Goal: Information Seeking & Learning: Compare options

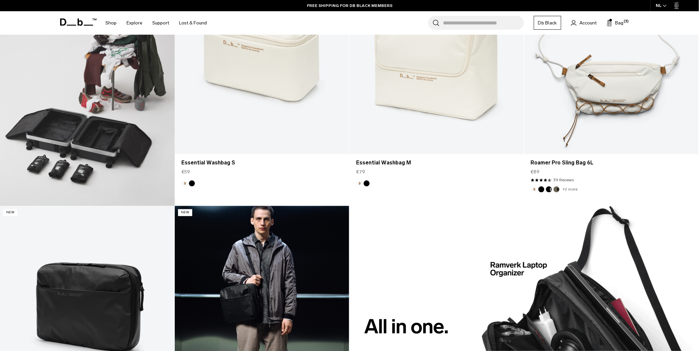
scroll to position [413, 0]
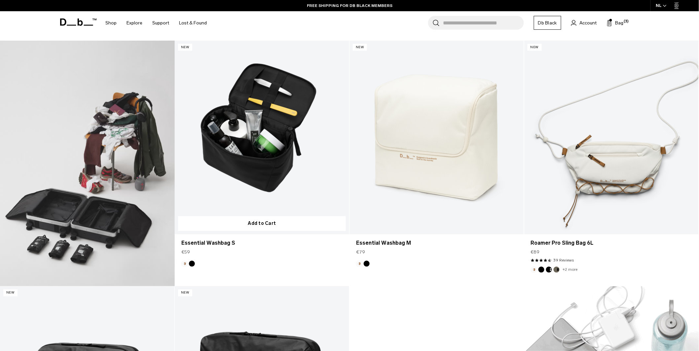
click at [294, 141] on link "Essential Washbag S" at bounding box center [262, 138] width 174 height 194
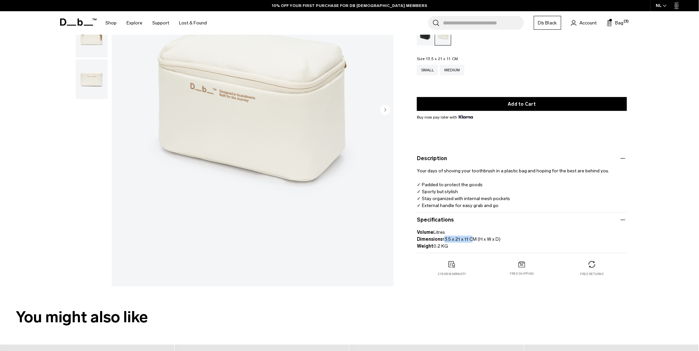
drag, startPoint x: 442, startPoint y: 239, endPoint x: 471, endPoint y: 239, distance: 28.4
click at [471, 239] on p "Volume Litres Dimensions 13.5 x 21 x 11 CM (H x W x D) Weight 0.2 KG" at bounding box center [522, 237] width 210 height 26
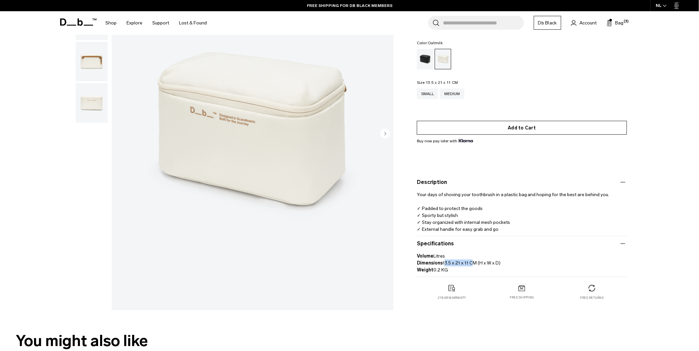
scroll to position [73, 0]
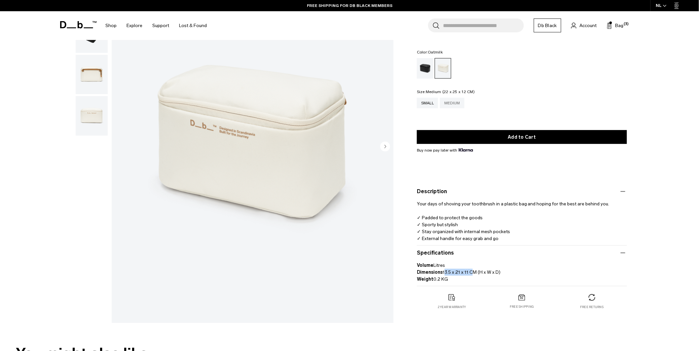
click at [450, 105] on div "Medium" at bounding box center [452, 103] width 24 height 11
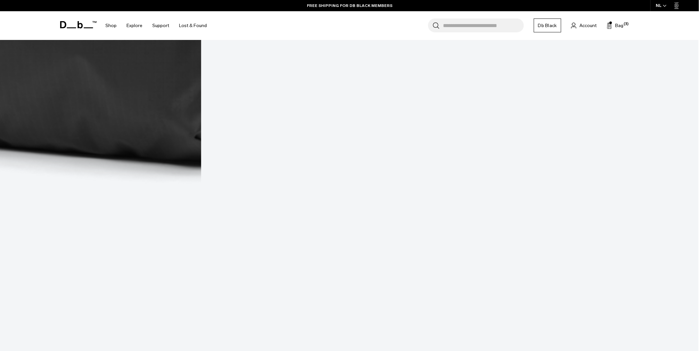
scroll to position [1101, 0]
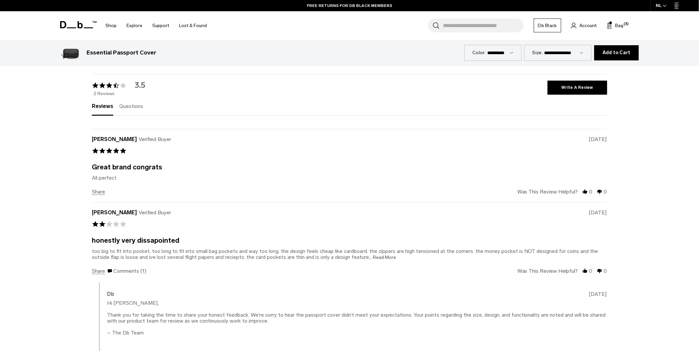
scroll to position [1651, 0]
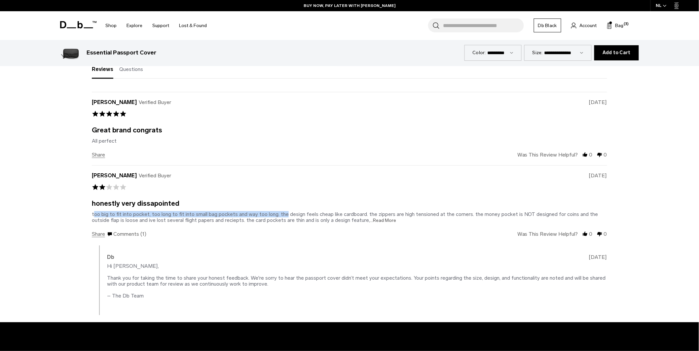
drag, startPoint x: 89, startPoint y: 215, endPoint x: 279, endPoint y: 213, distance: 190.2
click at [279, 213] on section "Why they love it Powered by ask a question write a review 3.5 star rating 3.5 2…" at bounding box center [349, 154] width 594 height 336
click at [229, 240] on div "R Raphael B. Verified Buyer 2.0 star rating 08/04/25 honestly very dissapointed…" at bounding box center [349, 243] width 515 height 157
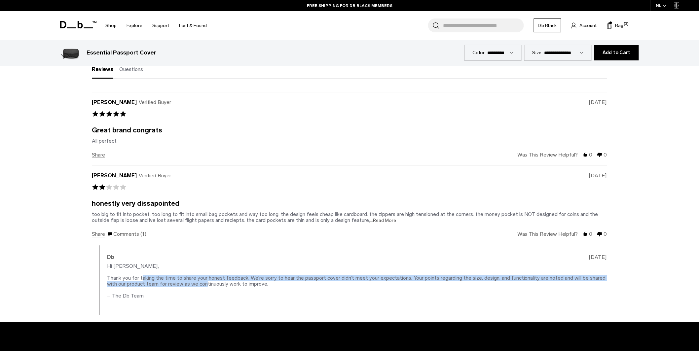
drag, startPoint x: 167, startPoint y: 276, endPoint x: 206, endPoint y: 282, distance: 39.0
click at [206, 282] on div "Hi Raphael, Thank you for taking the time to share your honest feedback. We're …" at bounding box center [356, 281] width 499 height 36
drag, startPoint x: 195, startPoint y: 292, endPoint x: 90, endPoint y: 256, distance: 111.6
click at [90, 256] on section "Why they love it Powered by ask a question write a review 3.5 star rating 3.5 2…" at bounding box center [349, 154] width 594 height 336
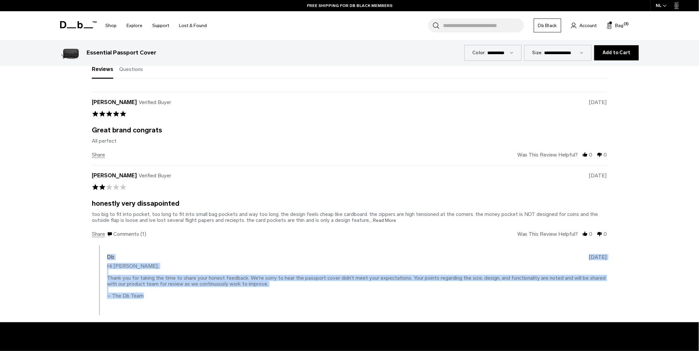
click at [166, 259] on div "Db 08/05/25 Hi Raphael, Thank you for taking the time to share your honest feed…" at bounding box center [357, 280] width 500 height 70
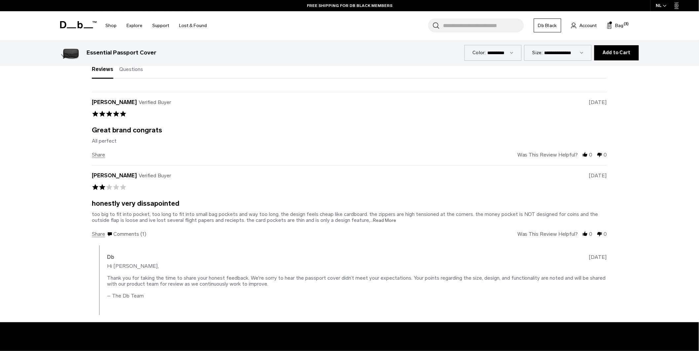
click at [192, 220] on div "too big to fit into pocket, too long to fit into small bag pockets and way too …" at bounding box center [345, 217] width 506 height 12
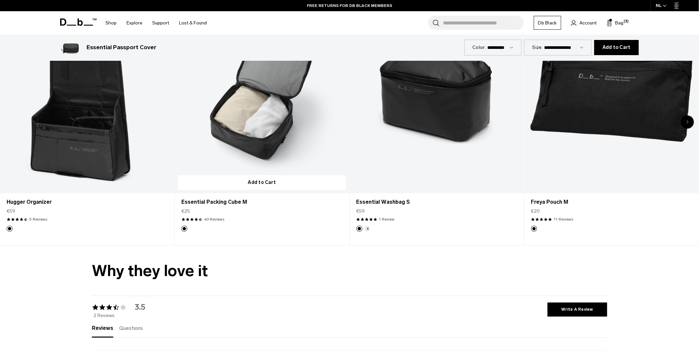
scroll to position [1394, 0]
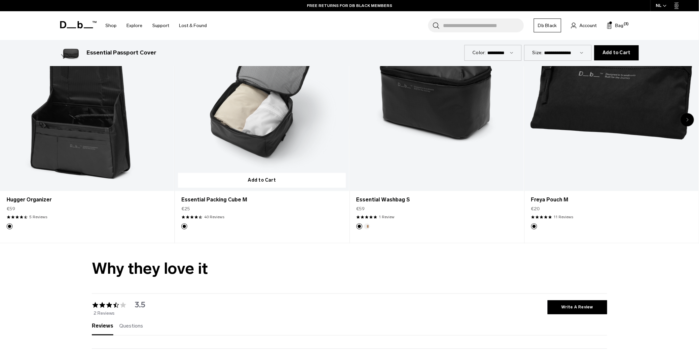
click at [278, 124] on link "Essential Packing Cube M" at bounding box center [262, 94] width 174 height 193
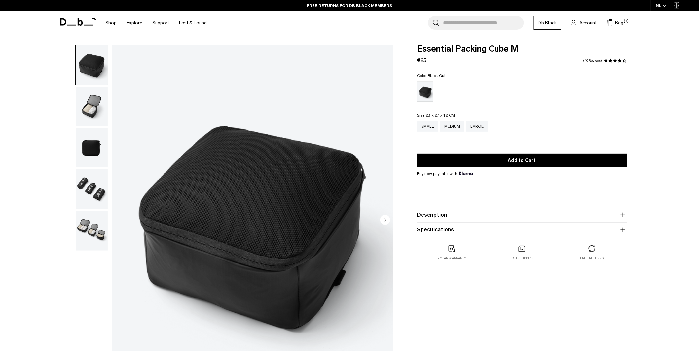
click at [96, 104] on img "button" at bounding box center [92, 107] width 32 height 40
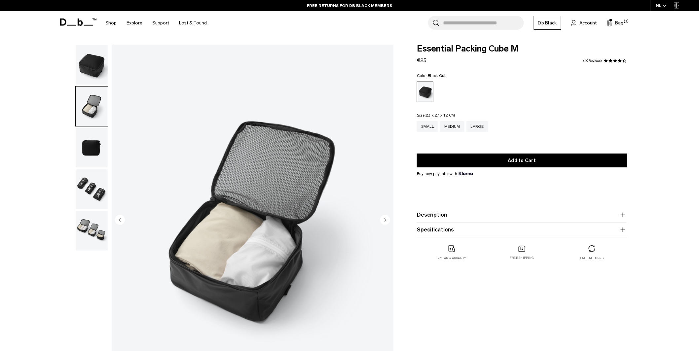
click at [88, 141] on img "button" at bounding box center [92, 148] width 32 height 40
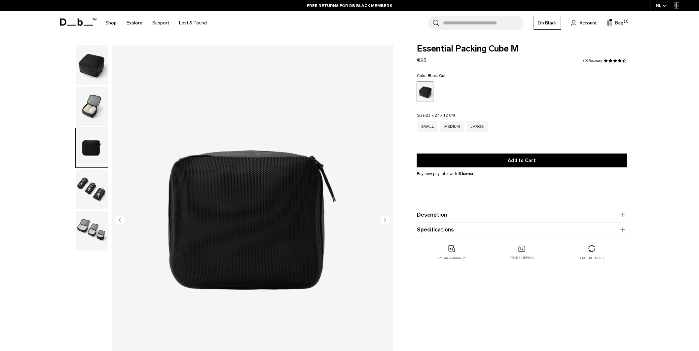
click at [87, 177] on img "button" at bounding box center [92, 189] width 32 height 40
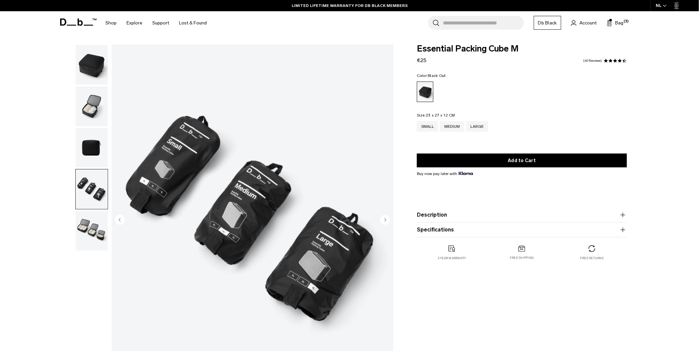
click at [90, 222] on img "button" at bounding box center [92, 231] width 32 height 40
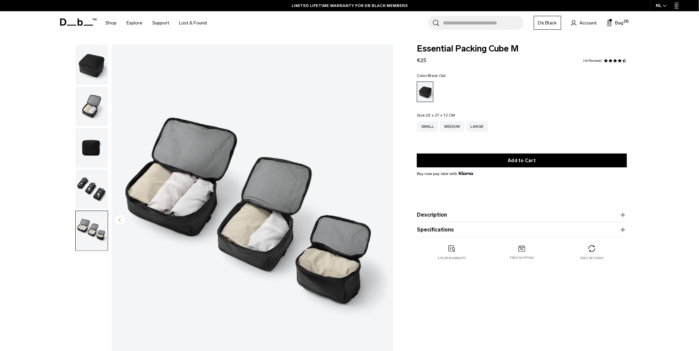
click at [436, 227] on button "Specifications" at bounding box center [522, 230] width 210 height 8
click at [439, 222] on product-accordion "Description Never confuse your clean and dirty undies again with these handy li…" at bounding box center [522, 215] width 210 height 15
click at [425, 128] on div "Small" at bounding box center [427, 126] width 21 height 11
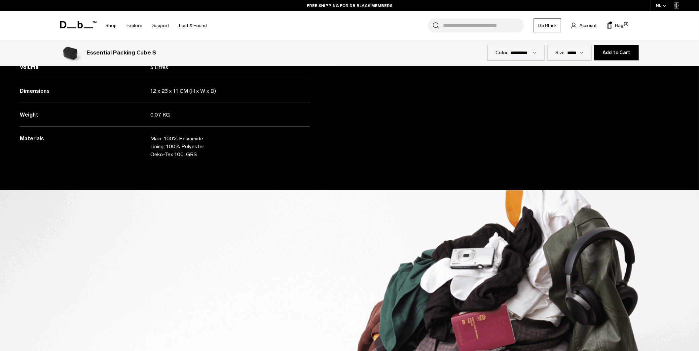
scroll to position [660, 0]
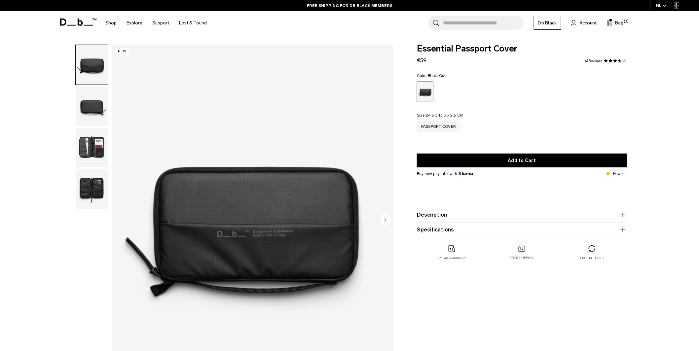
drag, startPoint x: 300, startPoint y: 229, endPoint x: 298, endPoint y: 224, distance: 6.3
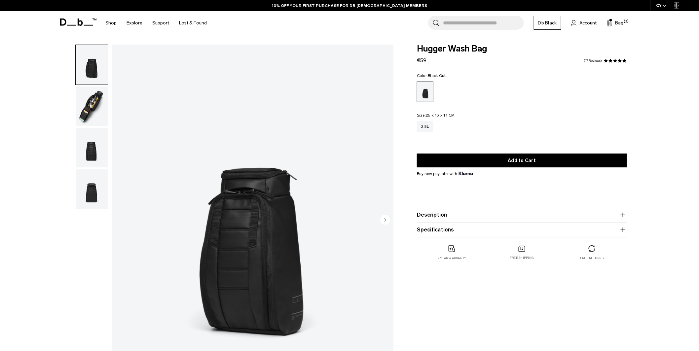
click at [101, 108] on img "button" at bounding box center [92, 107] width 32 height 40
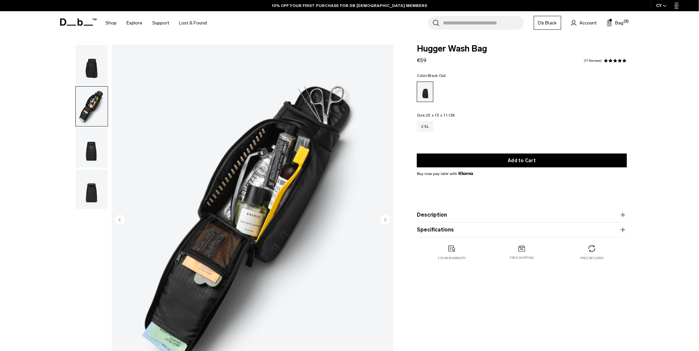
click at [465, 233] on button "Specifications" at bounding box center [522, 230] width 210 height 8
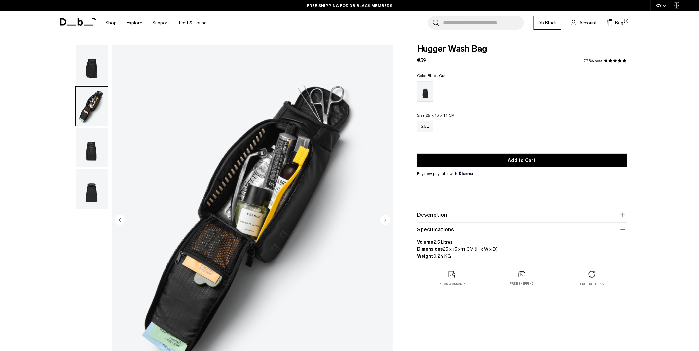
click at [85, 153] on img "button" at bounding box center [92, 148] width 32 height 40
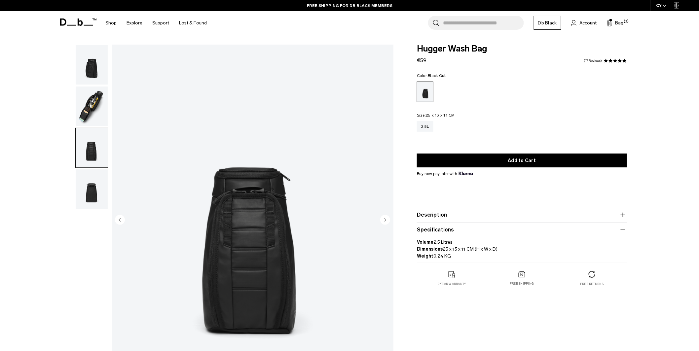
click at [95, 195] on img "button" at bounding box center [92, 189] width 32 height 40
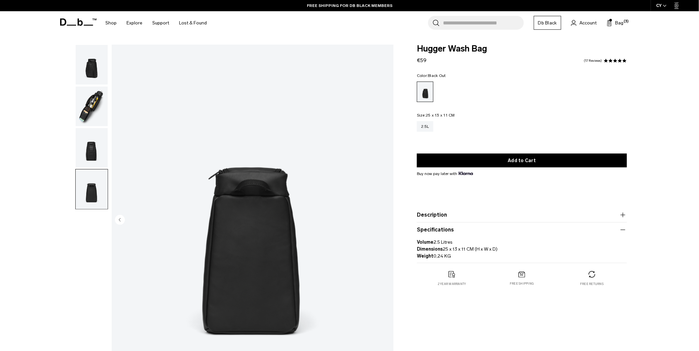
click at [100, 145] on img "button" at bounding box center [92, 148] width 32 height 40
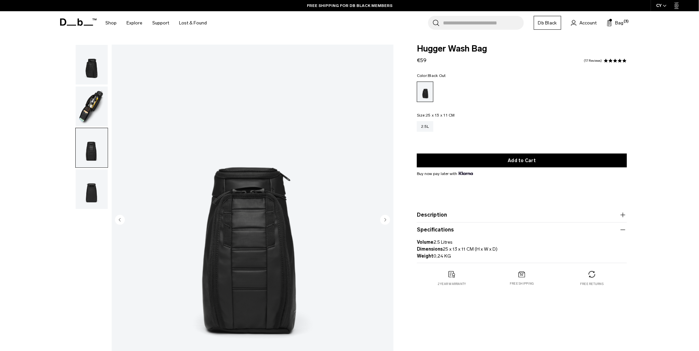
click at [96, 103] on img "button" at bounding box center [92, 107] width 32 height 40
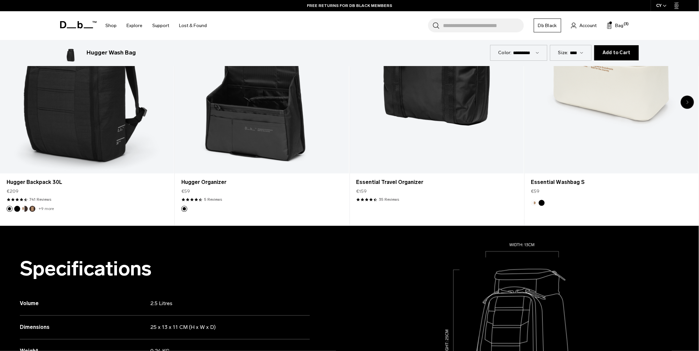
scroll to position [477, 0]
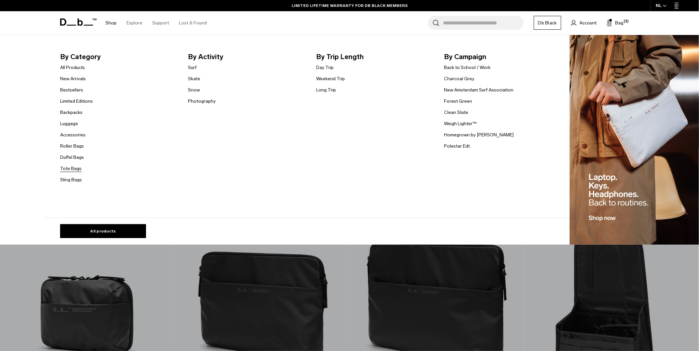
click at [66, 168] on link "Tote Bags" at bounding box center [70, 168] width 21 height 7
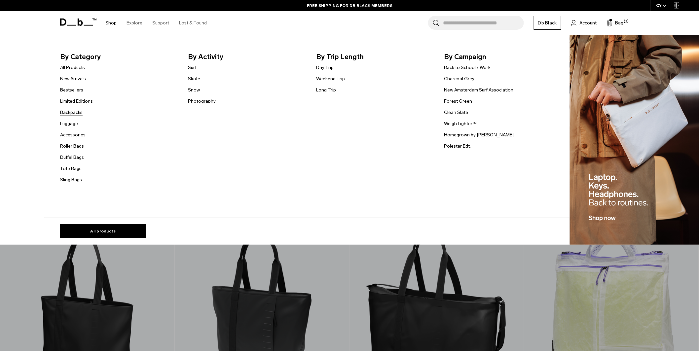
click at [72, 112] on link "Backpacks" at bounding box center [71, 112] width 22 height 7
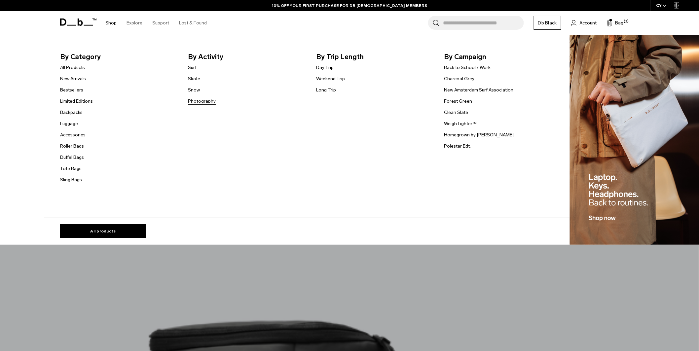
click at [196, 100] on link "Photography" at bounding box center [202, 101] width 28 height 7
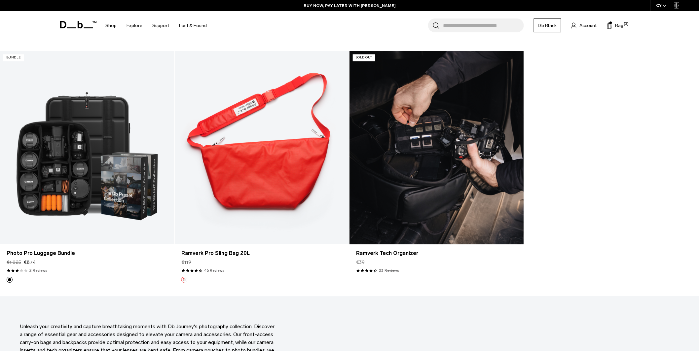
scroll to position [1686, 0]
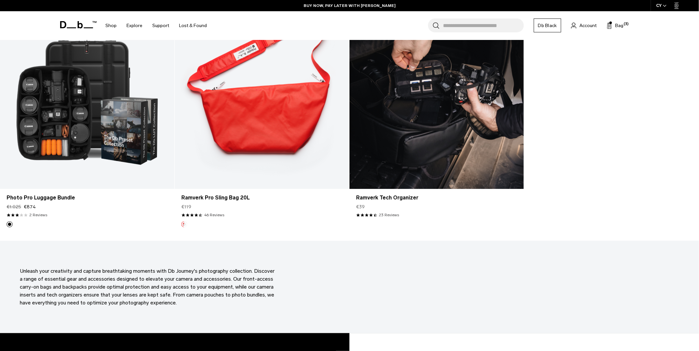
click at [431, 119] on link "Ramverk Tech Organizer" at bounding box center [436, 92] width 174 height 194
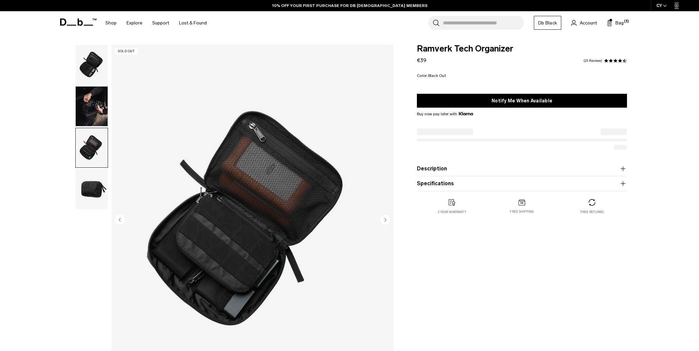
click at [94, 186] on img "button" at bounding box center [92, 189] width 32 height 40
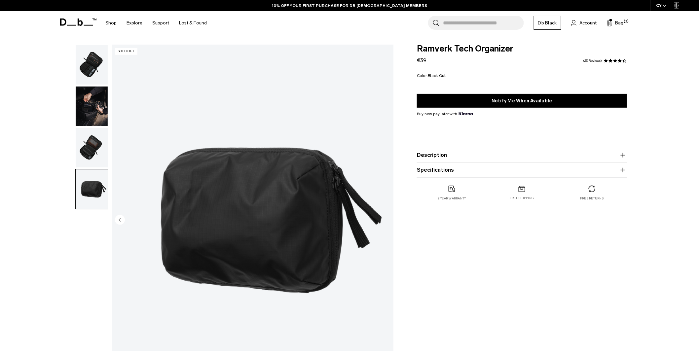
click at [95, 156] on img "button" at bounding box center [92, 148] width 32 height 40
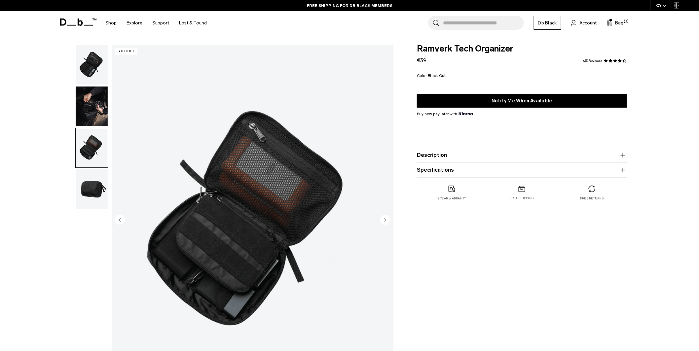
click at [92, 184] on img "button" at bounding box center [92, 189] width 32 height 40
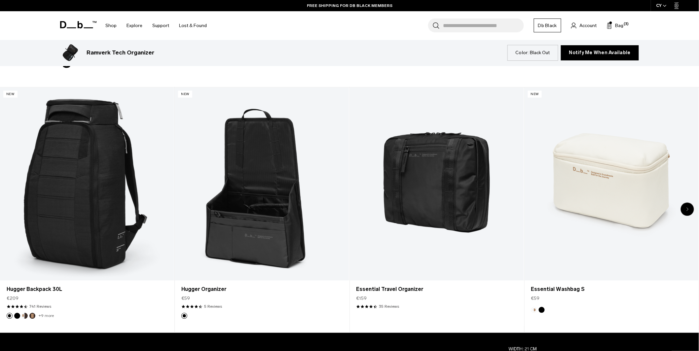
scroll to position [440, 0]
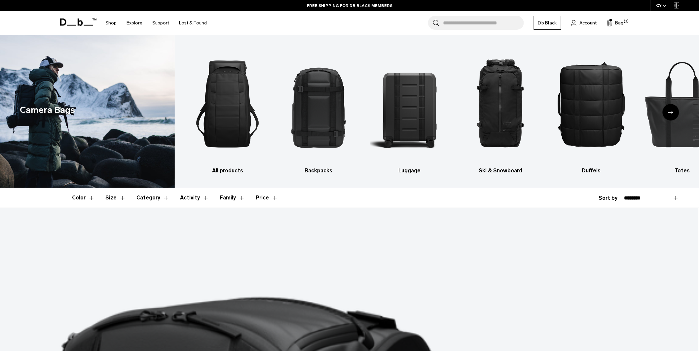
click at [475, 25] on input "Search for Bags, Luggage..." at bounding box center [483, 23] width 81 height 14
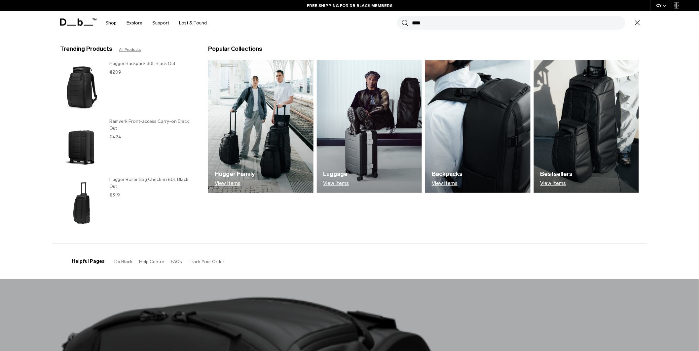
type input "****"
click at [402, 19] on button "Search" at bounding box center [405, 22] width 7 height 7
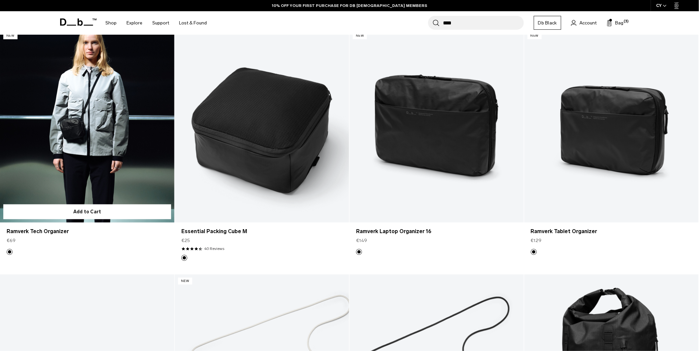
click at [97, 154] on link "Ramverk Tech Organizer" at bounding box center [87, 126] width 174 height 194
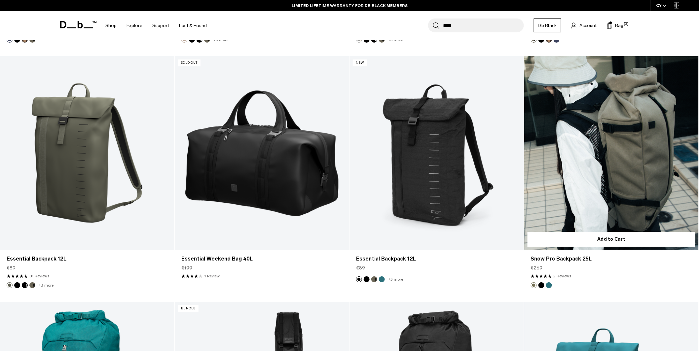
scroll to position [1815, 0]
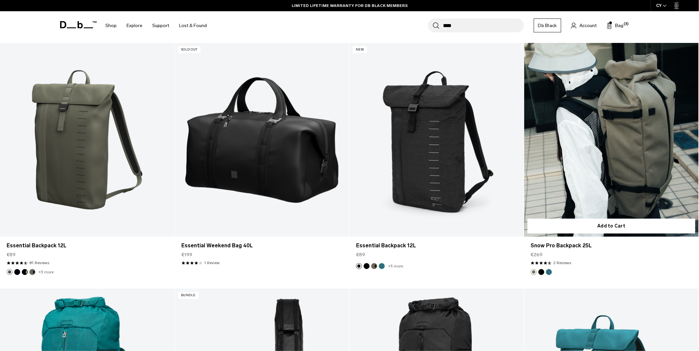
click at [602, 160] on link "Snow Pro Backpack 25L" at bounding box center [611, 140] width 174 height 194
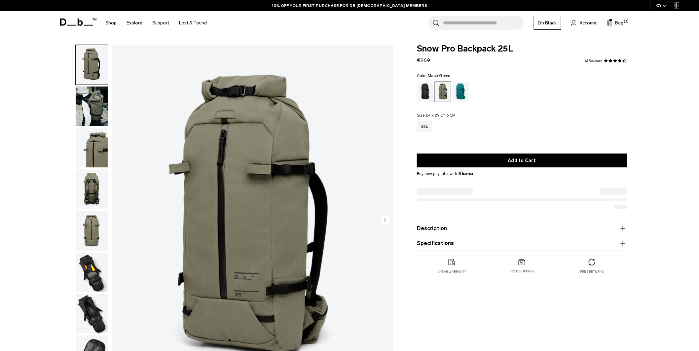
click at [93, 116] on img "button" at bounding box center [92, 107] width 32 height 40
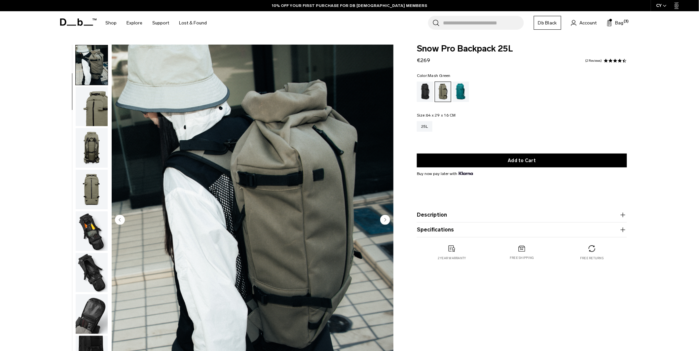
click at [88, 148] on img "button" at bounding box center [92, 148] width 32 height 40
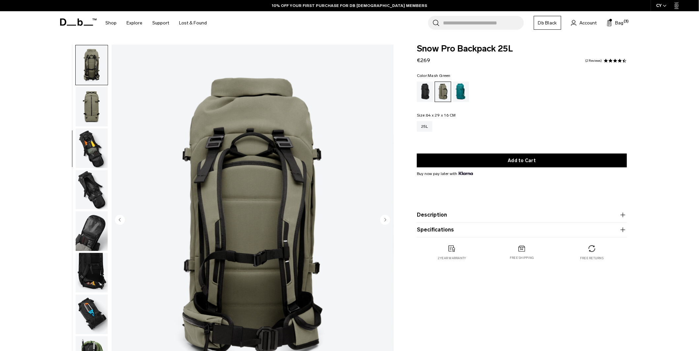
scroll to position [145, 0]
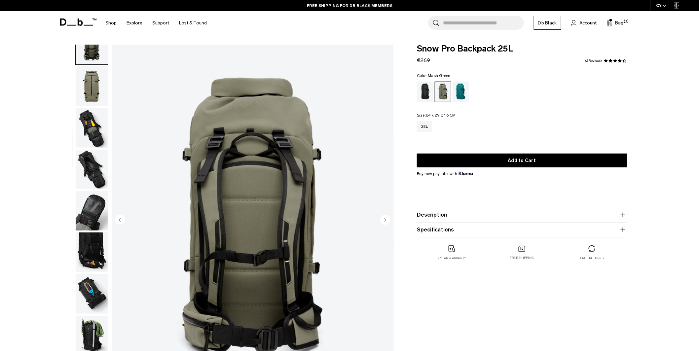
click at [82, 211] on img "button" at bounding box center [92, 211] width 32 height 40
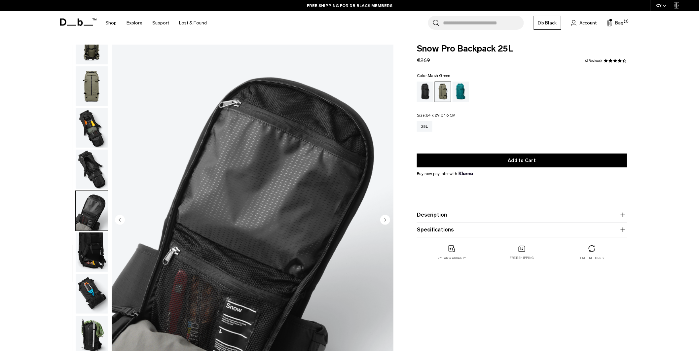
click at [94, 131] on img "button" at bounding box center [92, 128] width 32 height 40
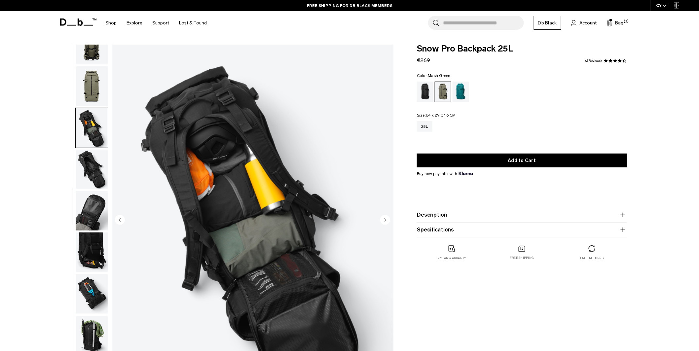
click at [90, 176] on img "button" at bounding box center [92, 170] width 32 height 40
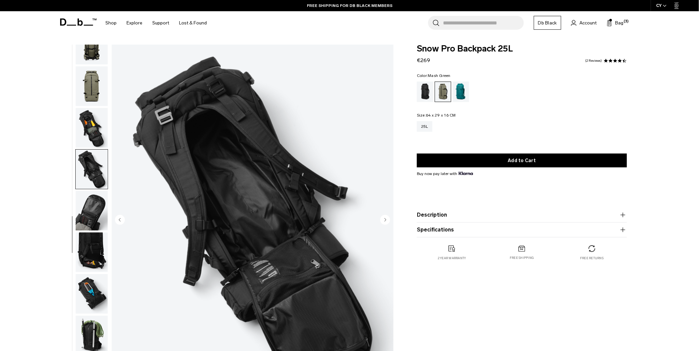
click at [87, 252] on img "button" at bounding box center [92, 252] width 32 height 40
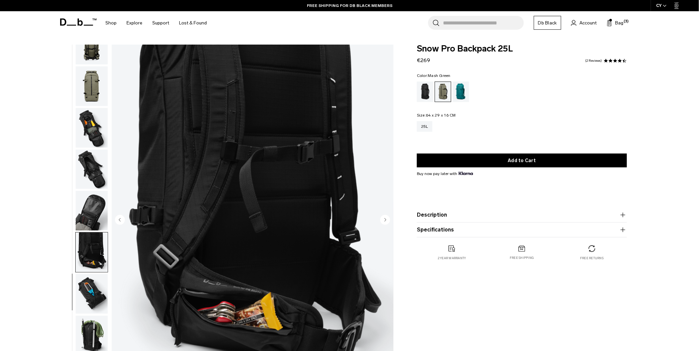
click at [93, 296] on img "button" at bounding box center [92, 294] width 32 height 40
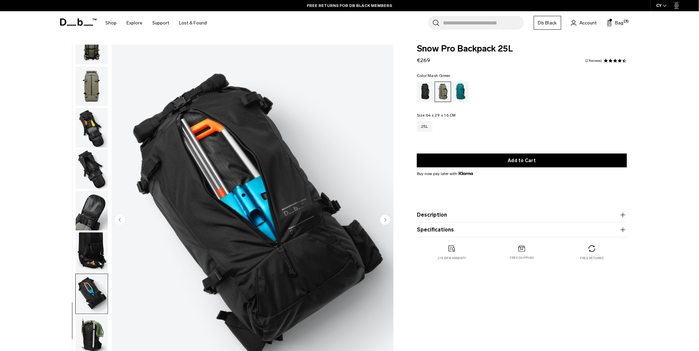
click at [84, 338] on img "button" at bounding box center [92, 336] width 32 height 40
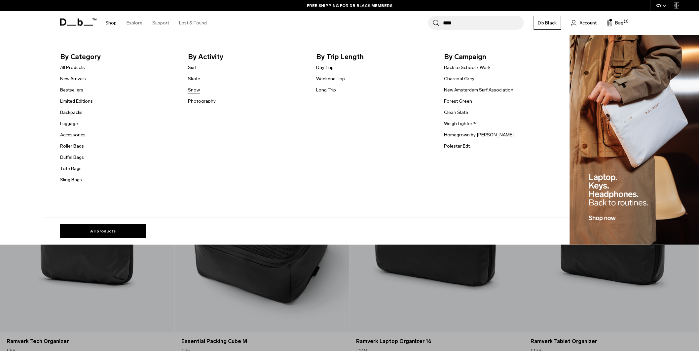
click at [193, 88] on link "Snow" at bounding box center [194, 90] width 12 height 7
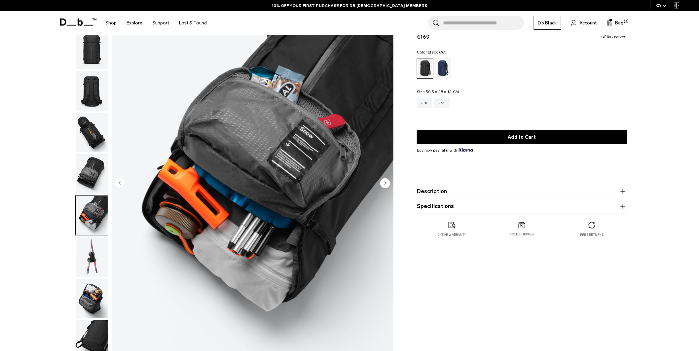
click at [83, 289] on img "button" at bounding box center [92, 299] width 32 height 40
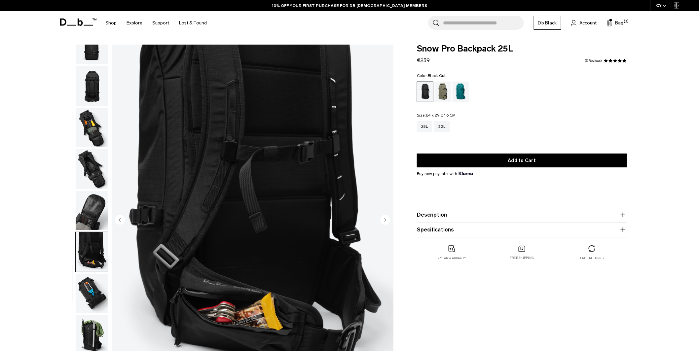
click at [103, 214] on img "button" at bounding box center [92, 211] width 32 height 40
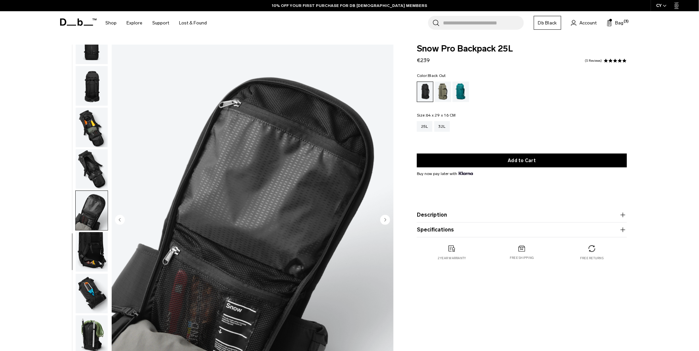
click at [92, 160] on img "button" at bounding box center [92, 169] width 32 height 40
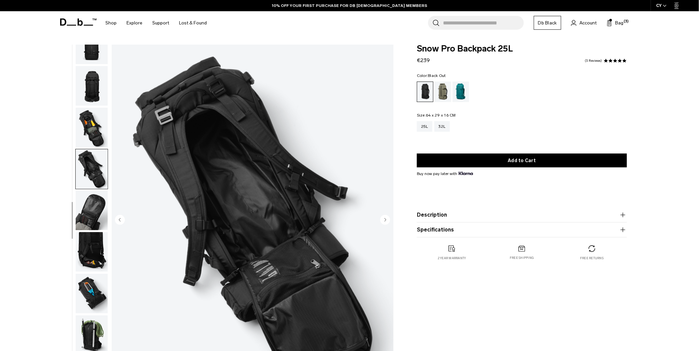
click at [90, 122] on img "button" at bounding box center [92, 128] width 32 height 40
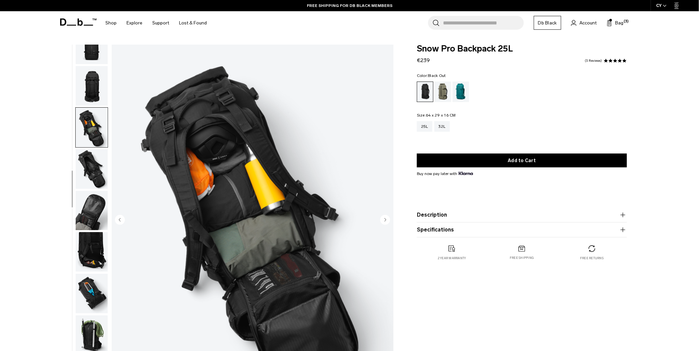
click at [97, 334] on img "button" at bounding box center [92, 335] width 32 height 40
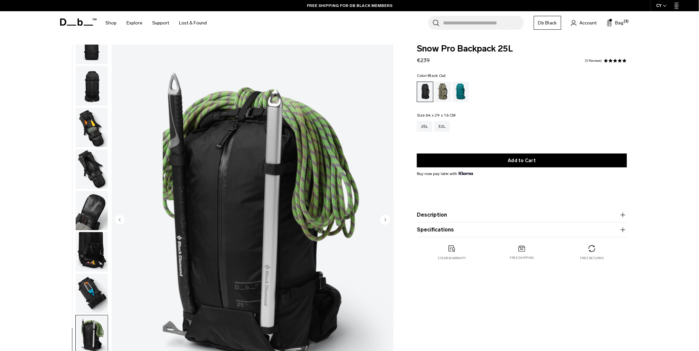
click at [76, 297] on img "button" at bounding box center [92, 294] width 32 height 40
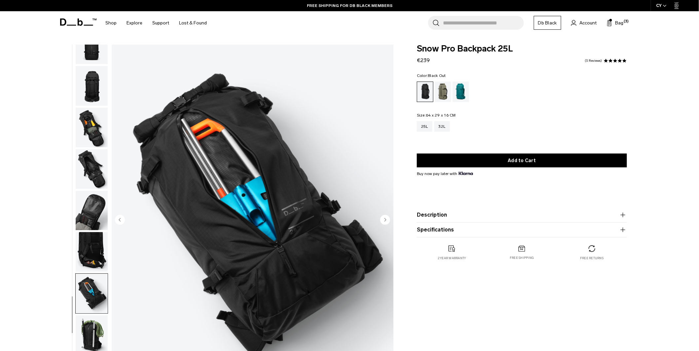
click at [107, 219] on img "button" at bounding box center [92, 211] width 32 height 40
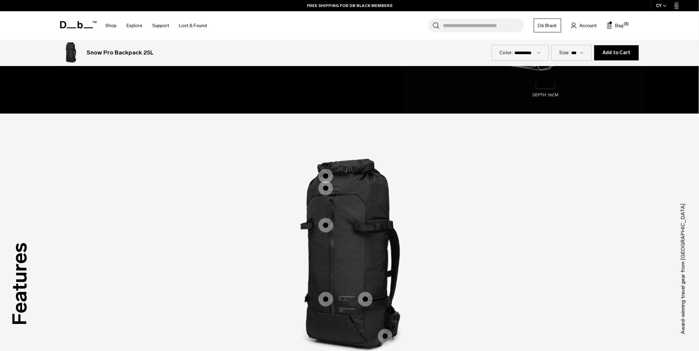
scroll to position [917, 0]
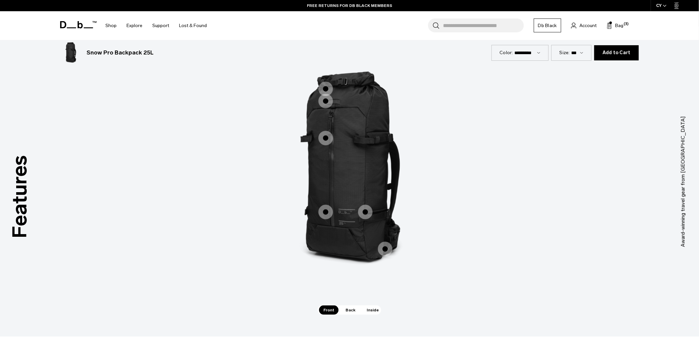
click at [322, 141] on span "1 / 3" at bounding box center [325, 138] width 15 height 15
click at [326, 97] on span "1 / 3" at bounding box center [325, 101] width 15 height 15
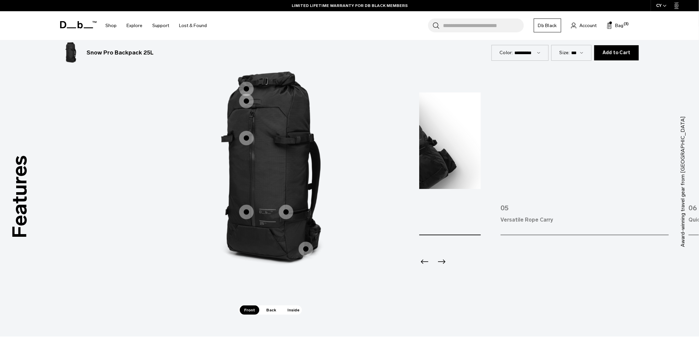
click at [414, 214] on div "Features Tap a hotspot to learn more Award-winning travel gear from Scandinavia…" at bounding box center [349, 181] width 699 height 310
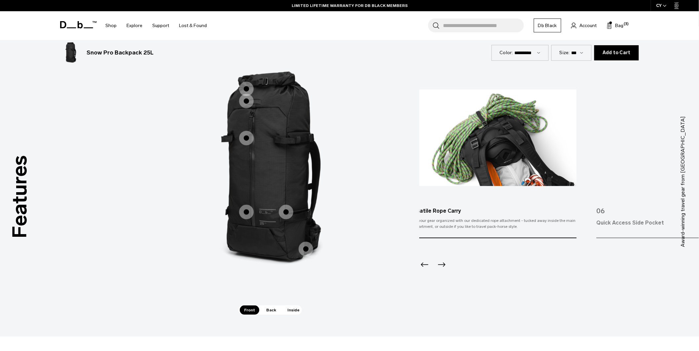
click at [437, 211] on div "Versatile Rope Carry" at bounding box center [492, 211] width 168 height 8
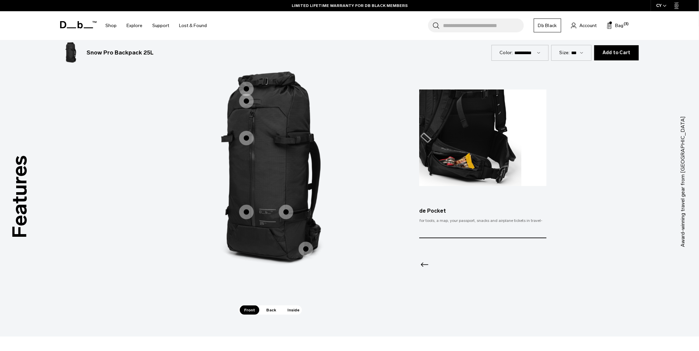
click at [413, 208] on div "Features Tap a hotspot to learn more Award-winning travel gear from Scandinavia…" at bounding box center [349, 181] width 699 height 310
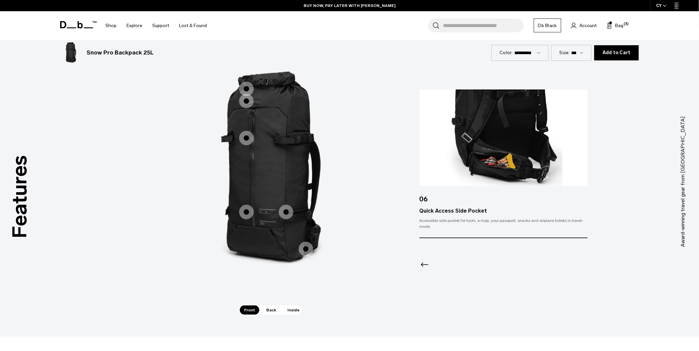
click at [292, 216] on span "1 / 3" at bounding box center [286, 212] width 15 height 15
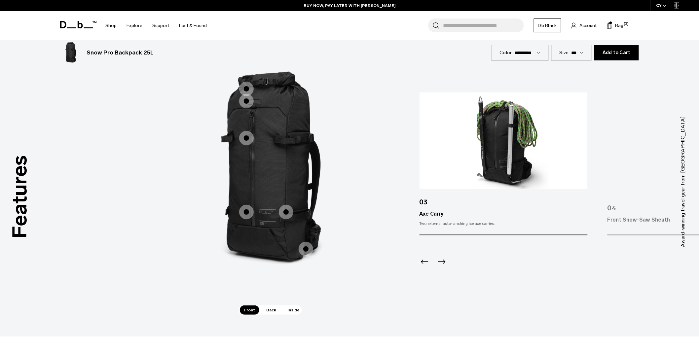
click at [248, 96] on span "1 / 3" at bounding box center [246, 101] width 15 height 15
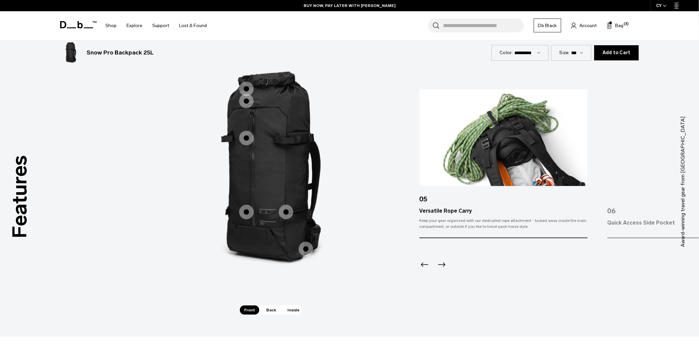
click at [587, 150] on img "5 / 6" at bounding box center [503, 137] width 168 height 97
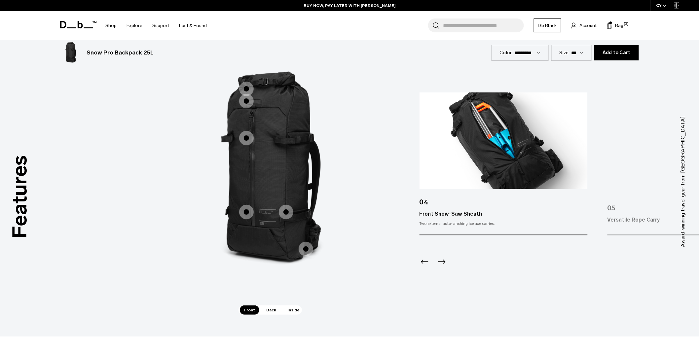
click at [587, 159] on img "4 / 6" at bounding box center [503, 140] width 168 height 97
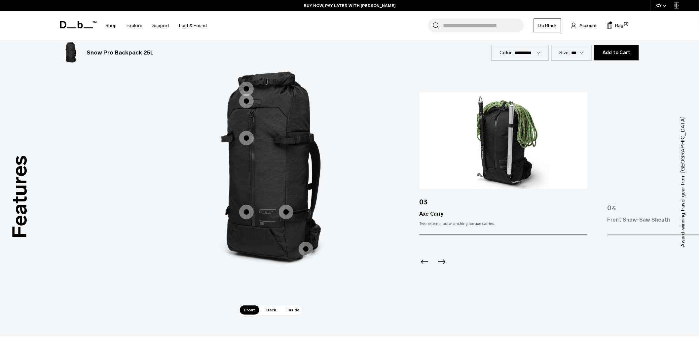
click at [575, 162] on img "3 / 6" at bounding box center [503, 140] width 168 height 97
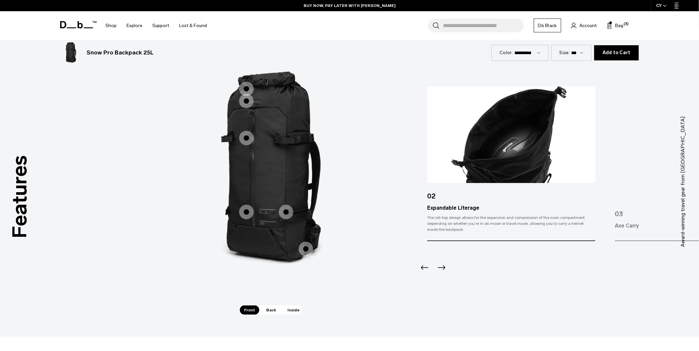
click at [550, 169] on img "2 / 6" at bounding box center [511, 134] width 168 height 97
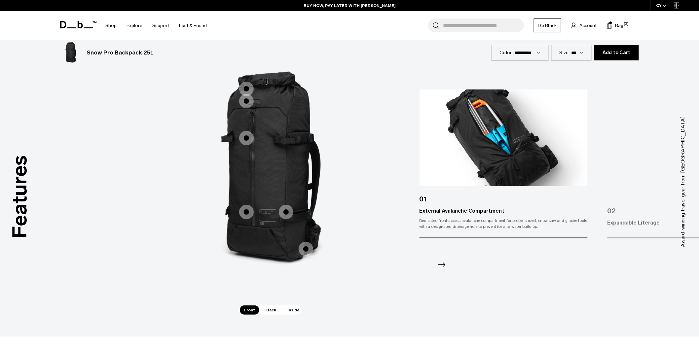
click at [479, 170] on img "1 / 6" at bounding box center [503, 137] width 168 height 97
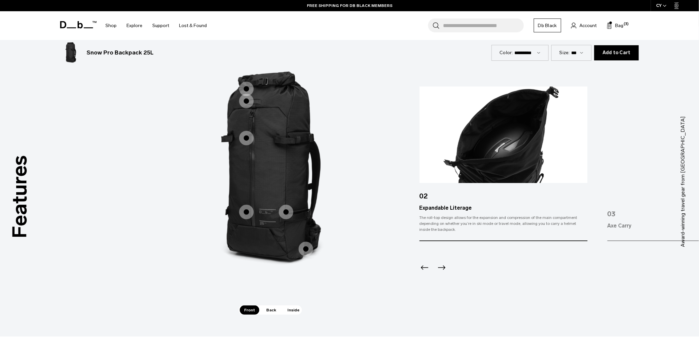
click at [249, 83] on span "1 / 3" at bounding box center [246, 89] width 15 height 15
click at [249, 100] on span "1 / 3" at bounding box center [246, 101] width 15 height 15
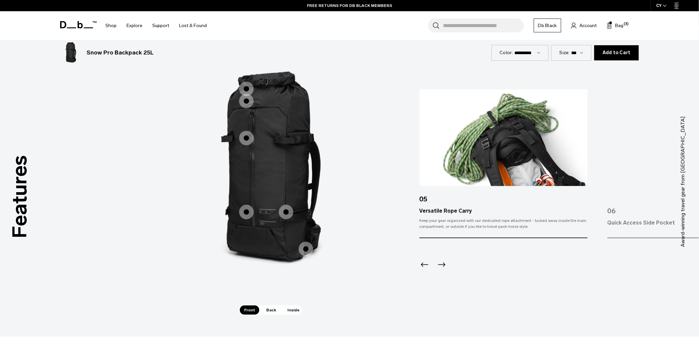
click at [263, 308] on span "Back" at bounding box center [271, 309] width 18 height 9
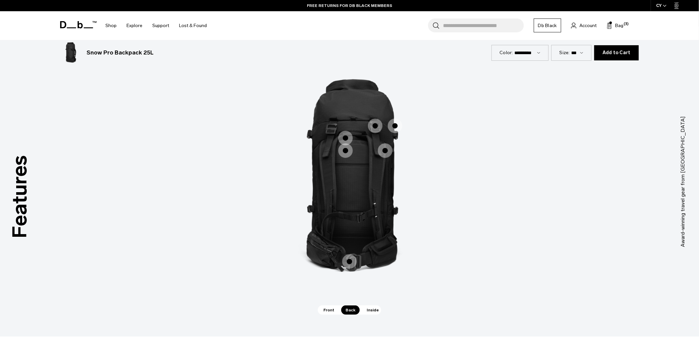
click at [343, 135] on span "2 / 3" at bounding box center [345, 138] width 15 height 15
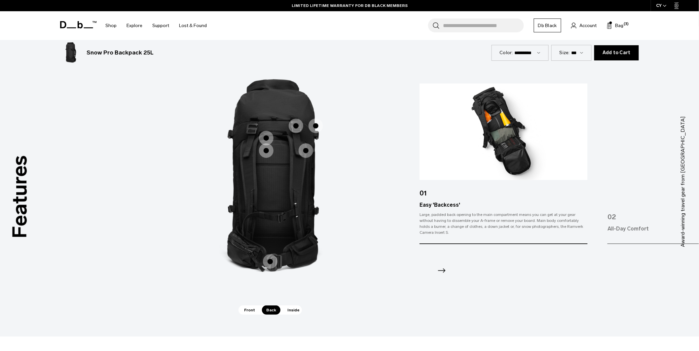
click at [469, 173] on img at bounding box center [503, 131] width 168 height 97
click at [441, 266] on icon "Next slide" at bounding box center [441, 270] width 11 height 11
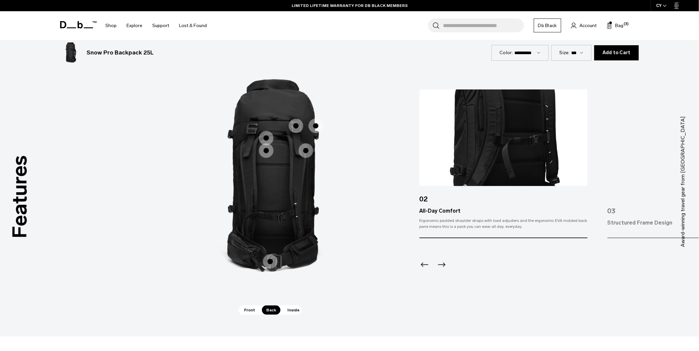
click at [441, 266] on icon "Next slide" at bounding box center [441, 264] width 11 height 11
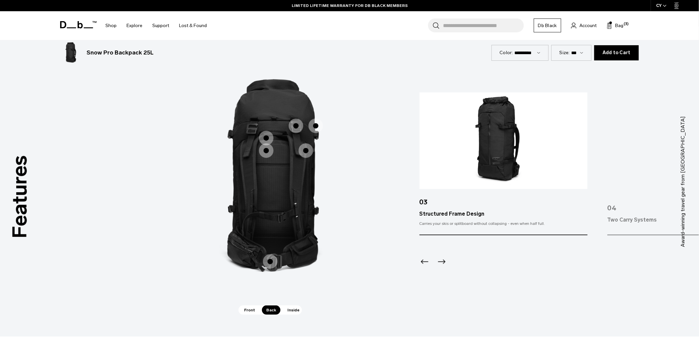
click at [425, 260] on icon "Previous slide" at bounding box center [424, 261] width 11 height 11
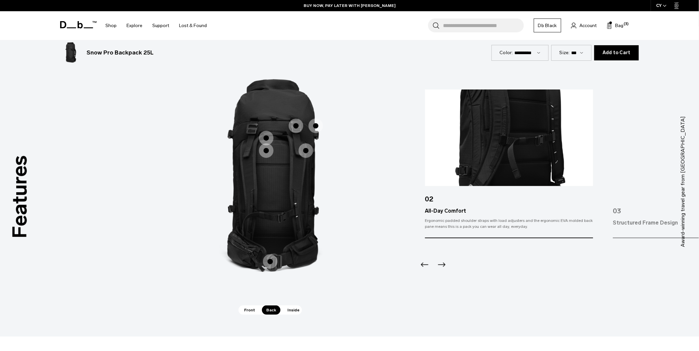
click at [426, 223] on div "Ergonomic padded shoulder straps with load adjusters and the ergonomic EVA mold…" at bounding box center [509, 224] width 168 height 12
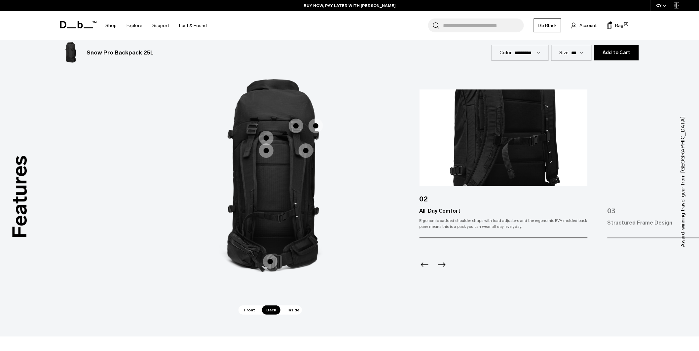
click at [441, 267] on icon "Next slide" at bounding box center [441, 264] width 11 height 11
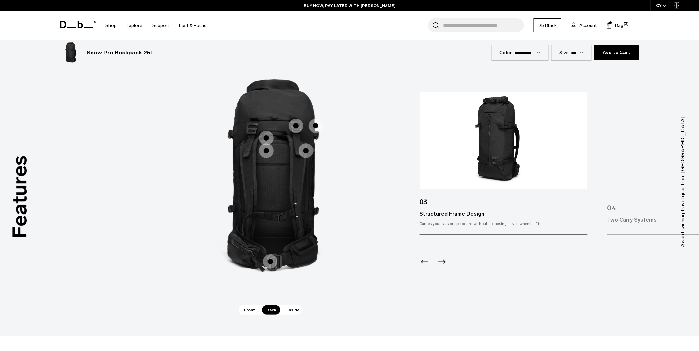
click at [441, 267] on div "Next slide" at bounding box center [440, 263] width 9 height 15
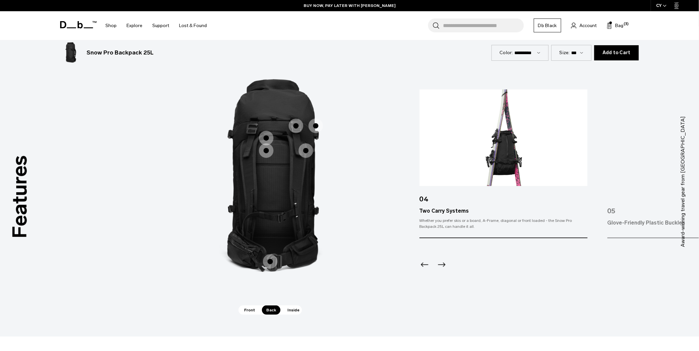
click at [441, 267] on icon "Next slide" at bounding box center [441, 264] width 11 height 11
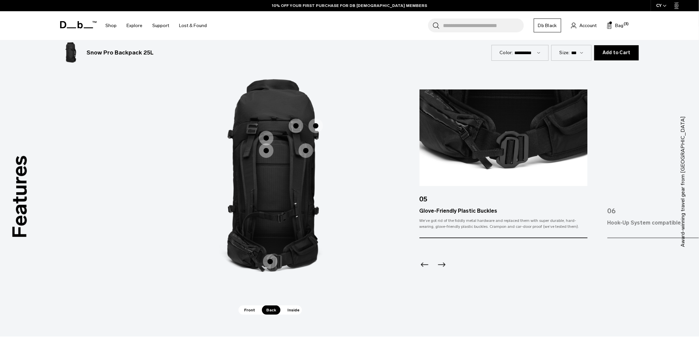
click at [441, 267] on icon "Next slide" at bounding box center [441, 264] width 11 height 11
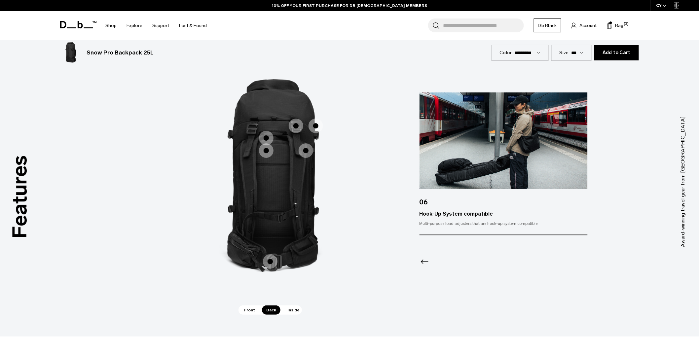
click at [418, 261] on img "3 / 3" at bounding box center [473, 171] width 198 height 247
click at [427, 258] on icon "Previous slide" at bounding box center [424, 261] width 11 height 11
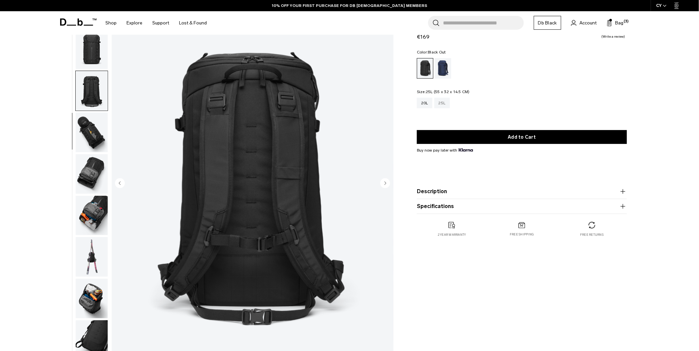
click at [443, 106] on div "25L" at bounding box center [442, 103] width 16 height 11
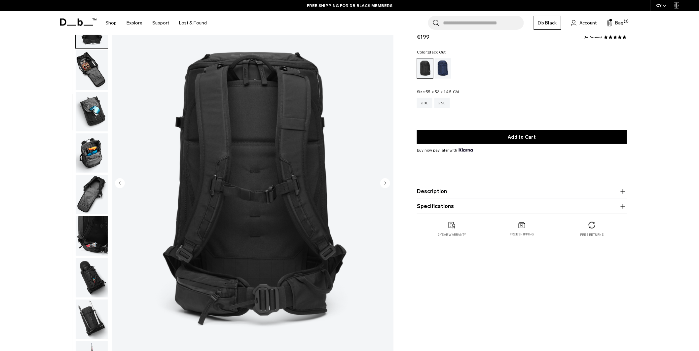
click at [263, 187] on img "4 / 12" at bounding box center [253, 184] width 282 height 352
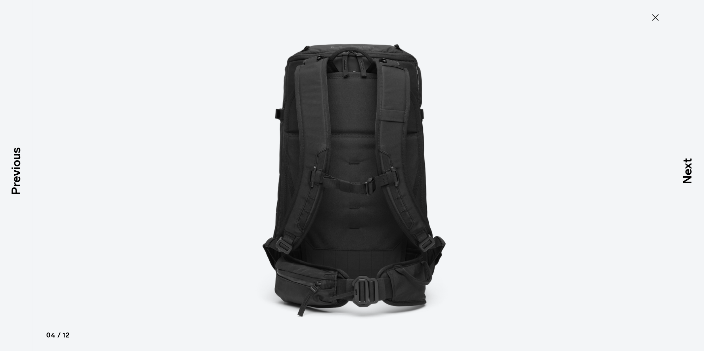
click at [384, 198] on img at bounding box center [352, 175] width 297 height 351
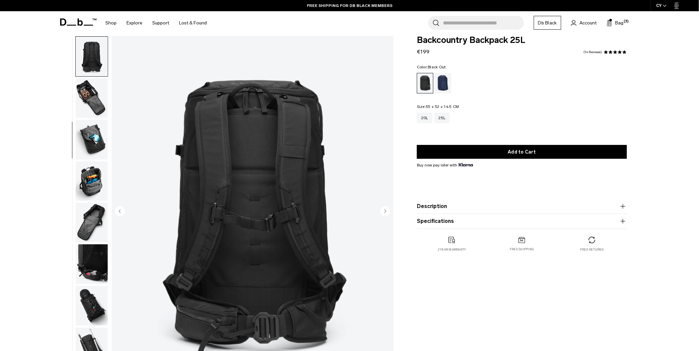
scroll to position [220, 0]
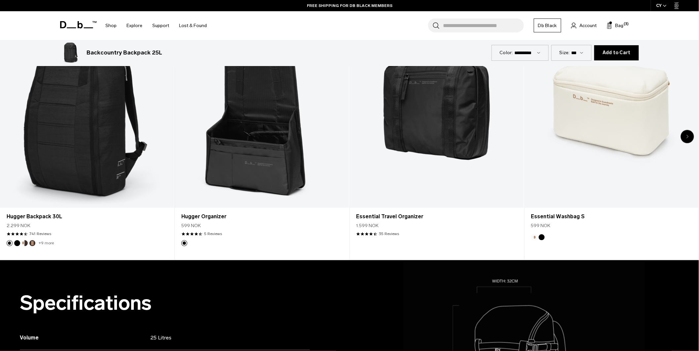
scroll to position [404, 0]
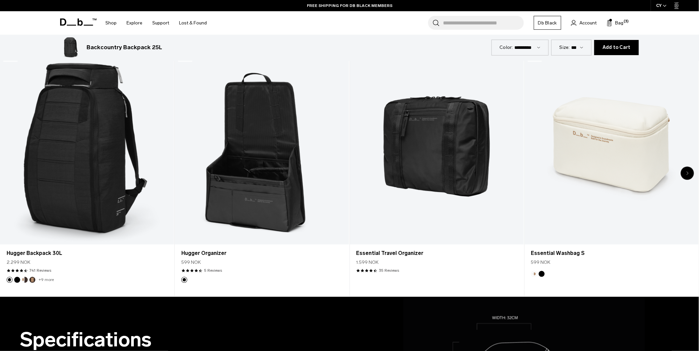
click at [685, 173] on div "Next slide" at bounding box center [687, 173] width 13 height 13
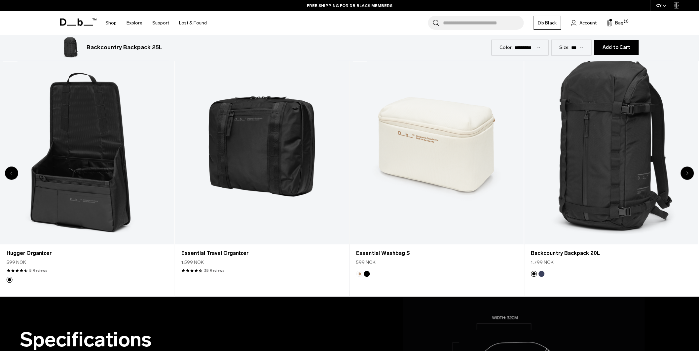
click at [685, 173] on div "Next slide" at bounding box center [687, 173] width 13 height 13
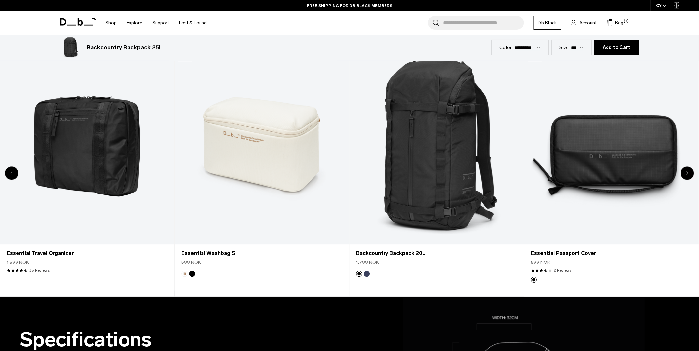
click at [685, 173] on div "Next slide" at bounding box center [687, 173] width 13 height 13
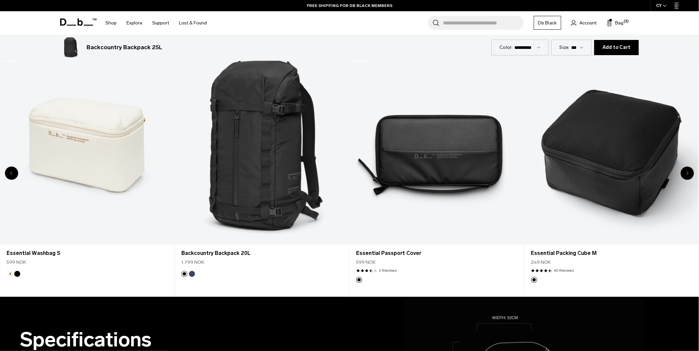
click at [685, 173] on div "Next slide" at bounding box center [687, 173] width 13 height 13
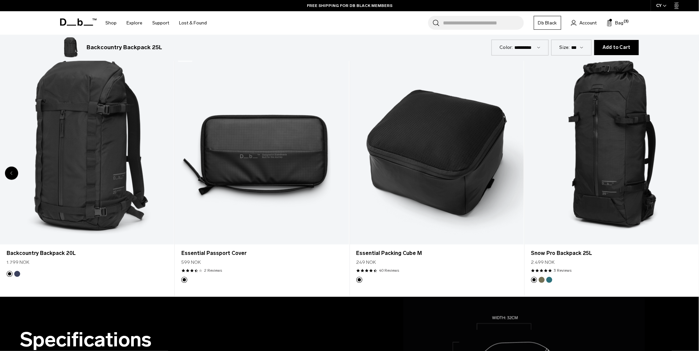
click at [685, 173] on div "8 / 8" at bounding box center [611, 148] width 174 height 193
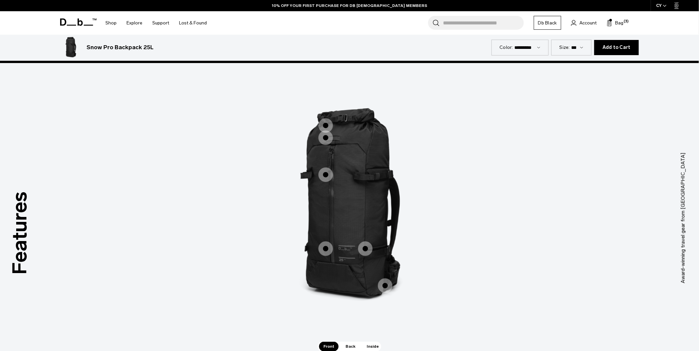
scroll to position [917, 0]
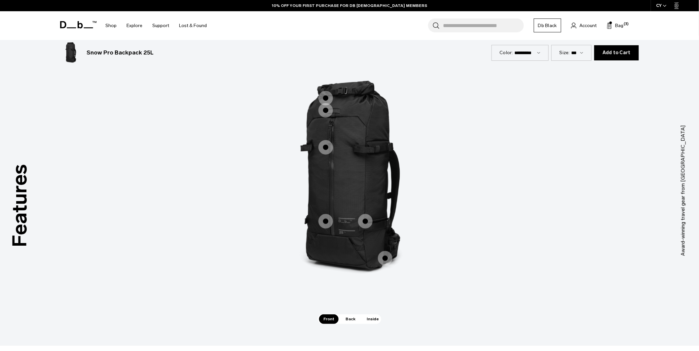
click at [342, 322] on span "Back" at bounding box center [350, 318] width 18 height 9
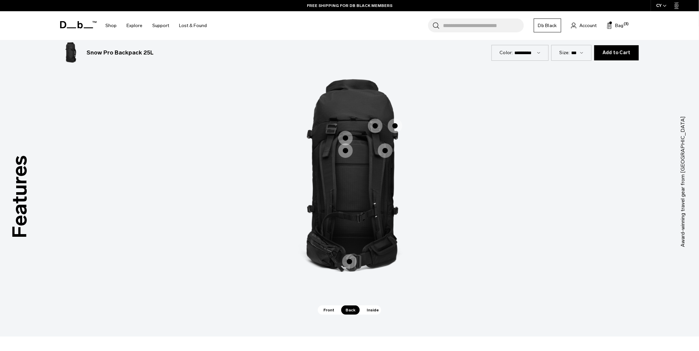
scroll to position [908, 0]
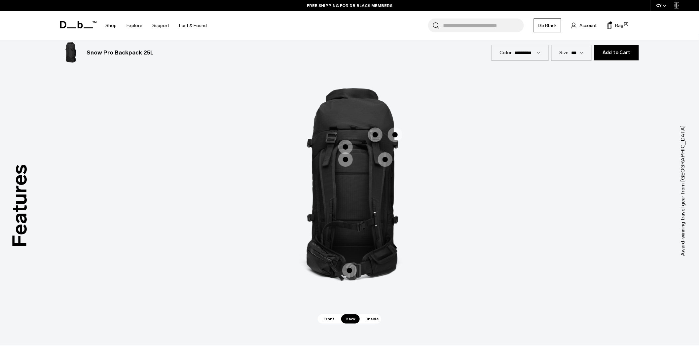
click at [385, 149] on img "2 / 3" at bounding box center [349, 180] width 198 height 247
click at [385, 153] on span "2 / 3" at bounding box center [385, 159] width 15 height 15
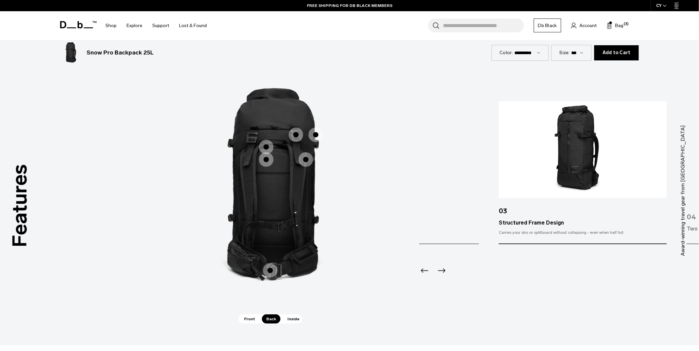
click at [559, 183] on div "03 Structured Frame Design Carries your skis or splitboard without collapsing -…" at bounding box center [583, 172] width 168 height 143
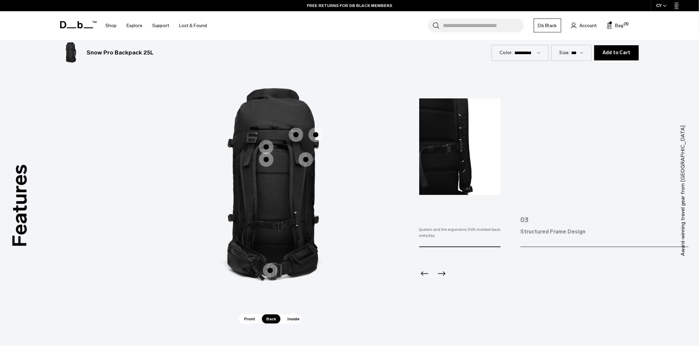
click at [443, 162] on img at bounding box center [416, 146] width 168 height 97
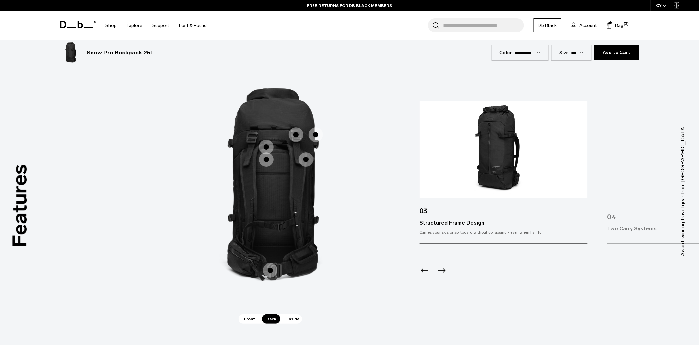
click at [435, 166] on img at bounding box center [503, 149] width 168 height 97
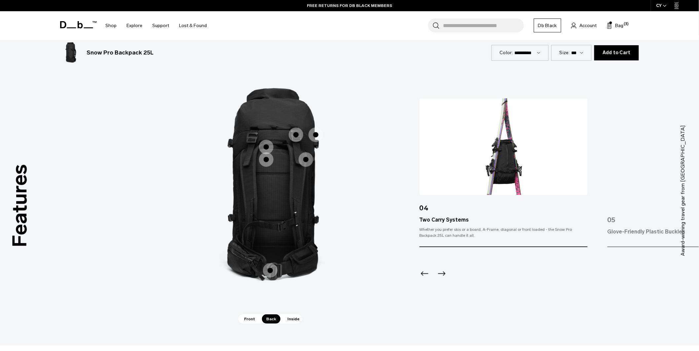
click at [514, 174] on img at bounding box center [503, 146] width 168 height 97
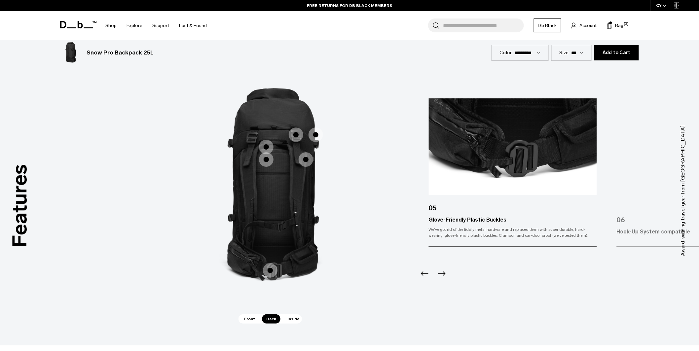
click at [543, 153] on img at bounding box center [512, 146] width 168 height 97
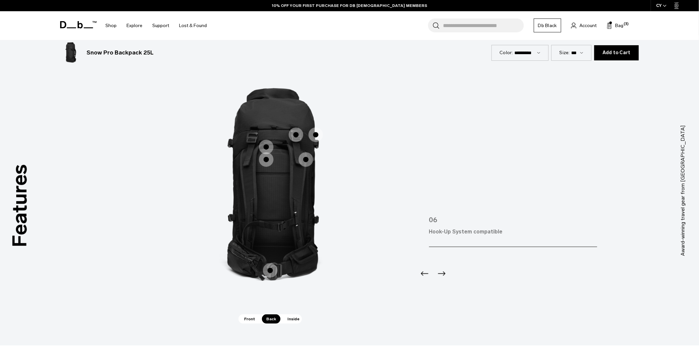
click at [430, 190] on img at bounding box center [513, 146] width 168 height 97
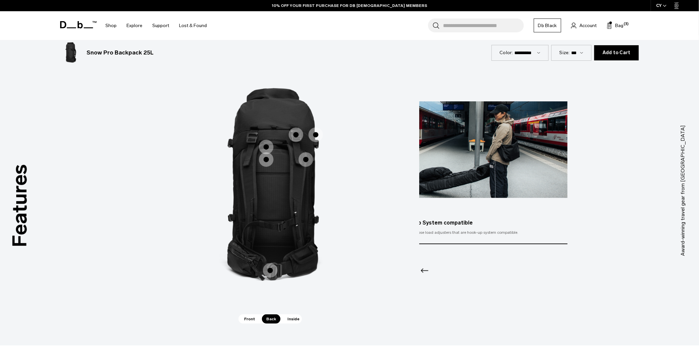
click at [420, 188] on img at bounding box center [483, 149] width 168 height 97
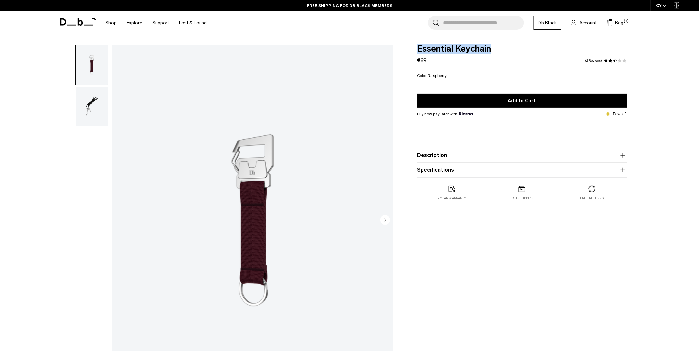
drag, startPoint x: 418, startPoint y: 46, endPoint x: 492, endPoint y: 45, distance: 74.0
click at [492, 45] on div "Essential Keychain €29 2.5 star rating 2 Reviews Color: Raspberry Out of stock …" at bounding box center [522, 129] width 250 height 169
click at [516, 26] on input "**********" at bounding box center [483, 23] width 81 height 14
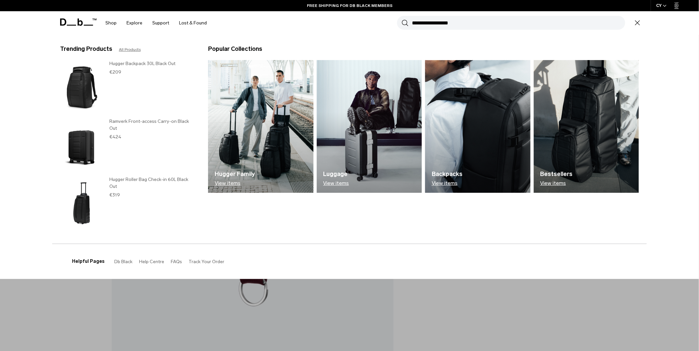
type input "**********"
click at [402, 19] on button "Search" at bounding box center [405, 22] width 7 height 7
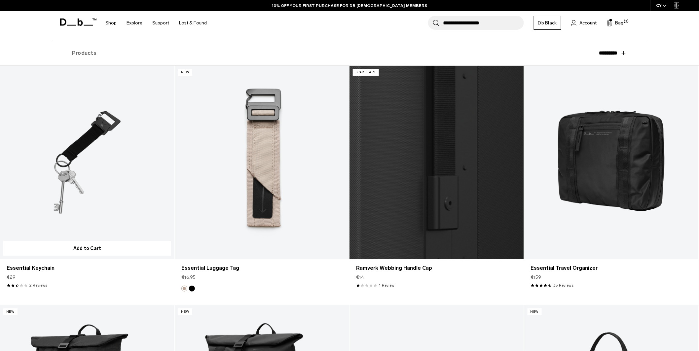
click at [107, 155] on link "Essential Keychain" at bounding box center [87, 163] width 174 height 194
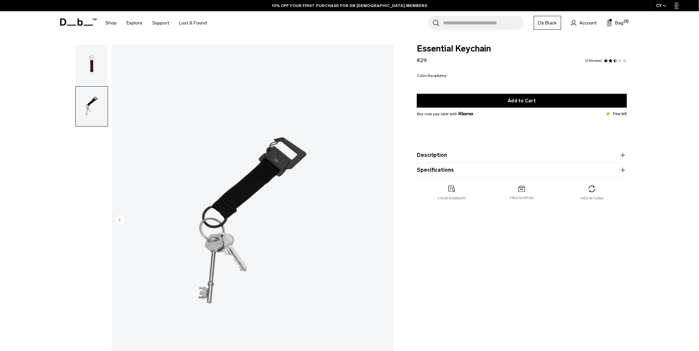
click at [100, 64] on img "button" at bounding box center [92, 65] width 32 height 40
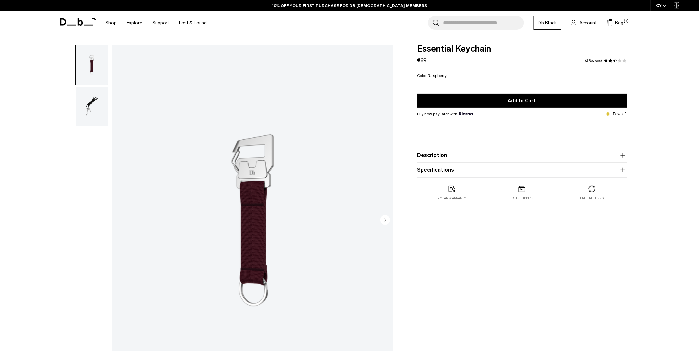
click at [94, 83] on img "button" at bounding box center [92, 65] width 32 height 40
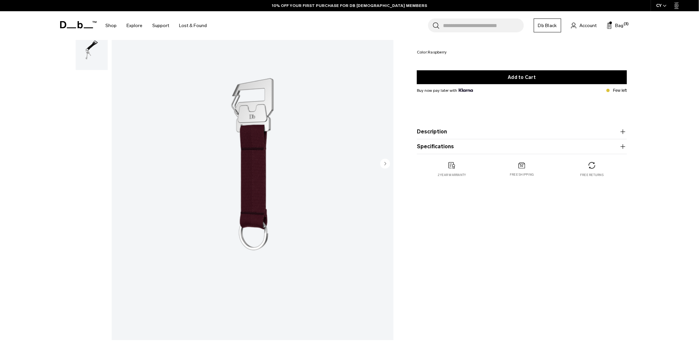
scroll to position [257, 0]
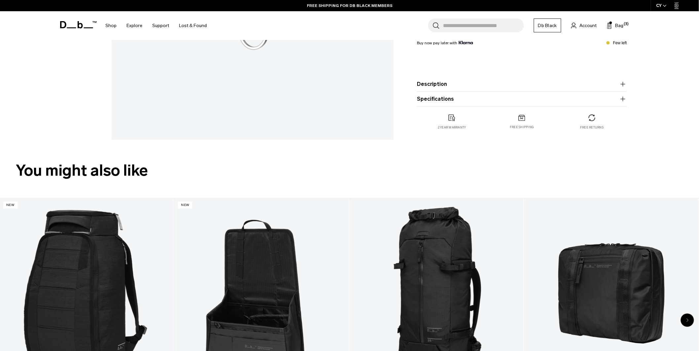
click at [453, 88] on product-accordion "Description If you're the kind of person who spends hours on your doorstep ever…" at bounding box center [522, 84] width 210 height 15
